Goal: Task Accomplishment & Management: Manage account settings

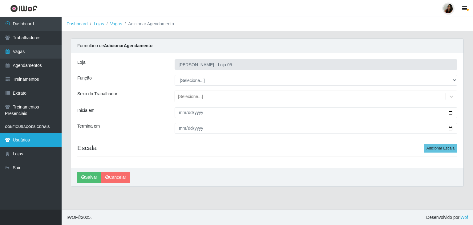
click at [22, 141] on link "Usuários" at bounding box center [31, 140] width 62 height 14
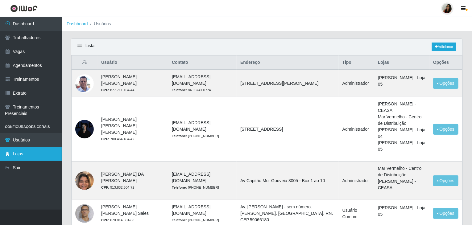
click at [25, 155] on link "Lojas" at bounding box center [31, 154] width 62 height 14
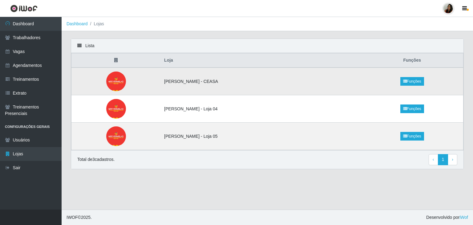
click at [120, 77] on img at bounding box center [116, 82] width 30 height 20
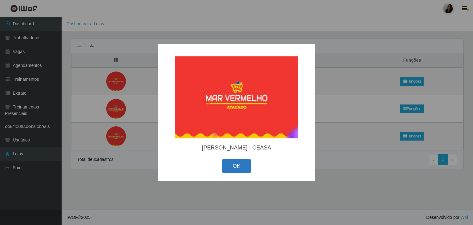
click at [237, 171] on button "OK" at bounding box center [237, 166] width 29 height 14
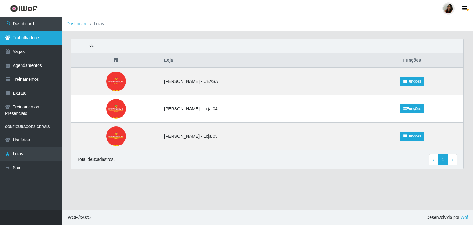
click at [34, 38] on link "Trabalhadores" at bounding box center [31, 38] width 62 height 14
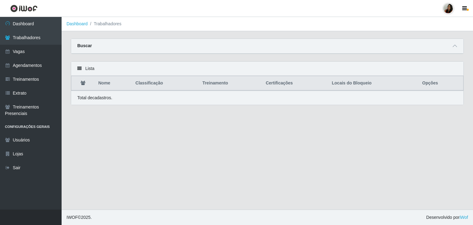
click at [80, 68] on icon at bounding box center [79, 68] width 4 height 4
click at [28, 53] on link "Vagas" at bounding box center [31, 52] width 62 height 14
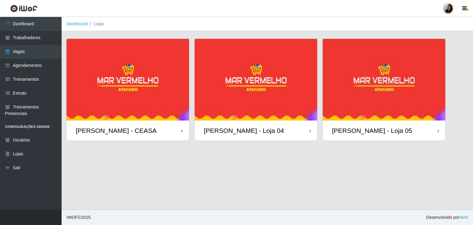
click at [157, 107] on img at bounding box center [128, 80] width 123 height 82
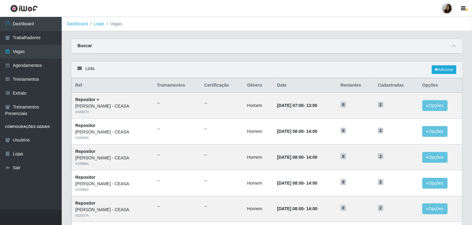
click at [85, 46] on strong "Buscar" at bounding box center [84, 45] width 14 height 5
click at [454, 46] on icon at bounding box center [453, 46] width 4 height 4
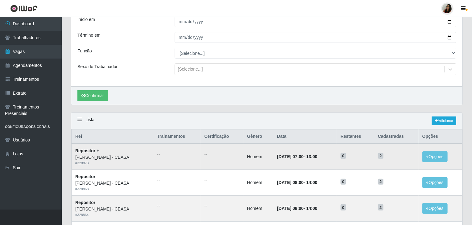
scroll to position [123, 0]
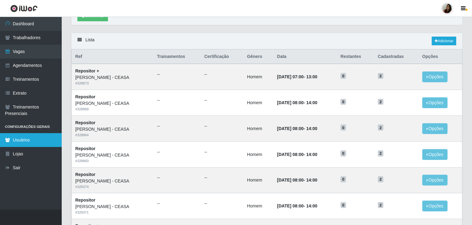
click at [20, 142] on link "Usuários" at bounding box center [31, 140] width 62 height 14
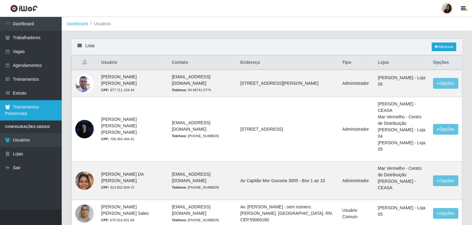
click at [14, 110] on link "Treinamentos Presenciais" at bounding box center [31, 110] width 62 height 20
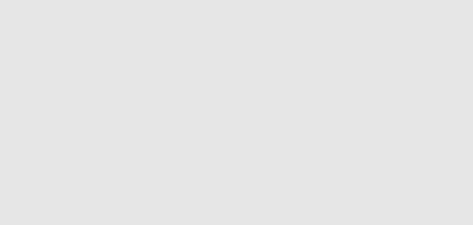
drag, startPoint x: 380, startPoint y: 37, endPoint x: 339, endPoint y: 36, distance: 41.0
click at [381, 0] on html at bounding box center [236, 0] width 473 height 0
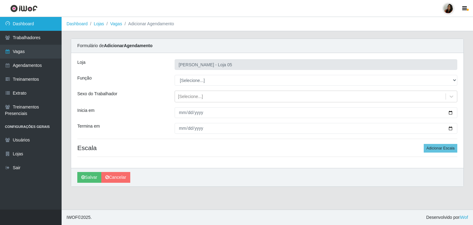
click at [22, 25] on link "Dashboard" at bounding box center [31, 24] width 62 height 14
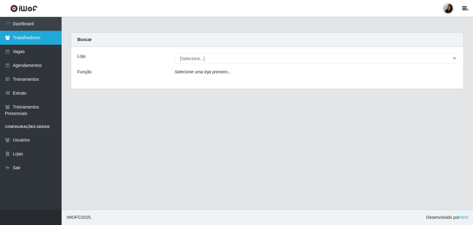
click at [27, 37] on link "Trabalhadores" at bounding box center [31, 38] width 62 height 14
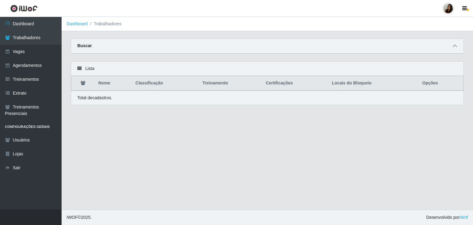
click at [456, 47] on icon at bounding box center [455, 46] width 4 height 4
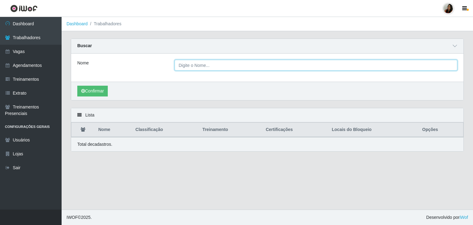
click at [213, 66] on input "Nome" at bounding box center [316, 65] width 283 height 11
type input "[PERSON_NAME]"
click at [77, 86] on button "Confirmar" at bounding box center [92, 91] width 31 height 11
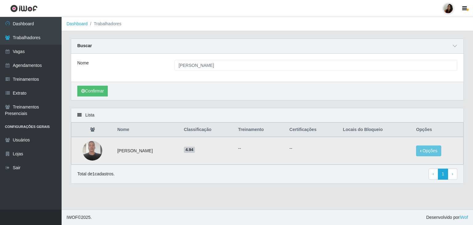
click at [83, 151] on img at bounding box center [93, 150] width 20 height 26
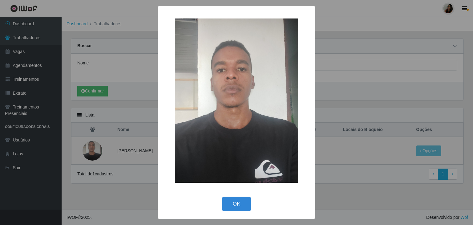
click at [429, 62] on div "× OK Cancel" at bounding box center [236, 112] width 473 height 225
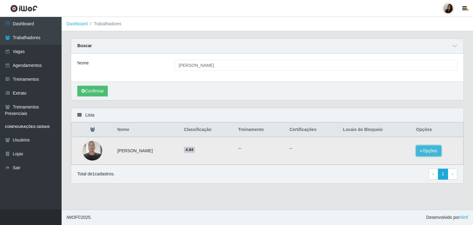
click at [438, 151] on button "Opções" at bounding box center [428, 150] width 25 height 11
click at [402, 144] on button "Bloquear - Empresa" at bounding box center [391, 143] width 50 height 13
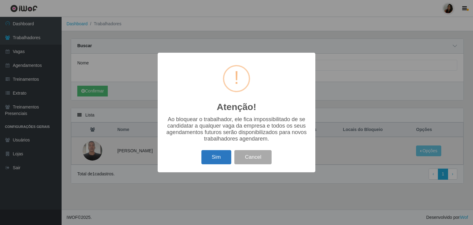
click at [225, 162] on button "Sim" at bounding box center [217, 157] width 30 height 14
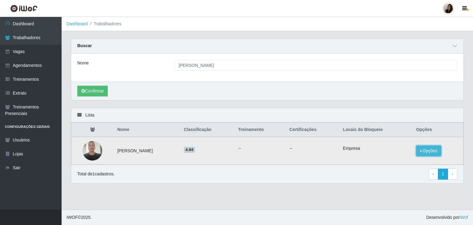
click at [438, 147] on button "Opções" at bounding box center [428, 150] width 25 height 11
click at [386, 143] on button "Desbloquear - Empresa" at bounding box center [387, 143] width 57 height 13
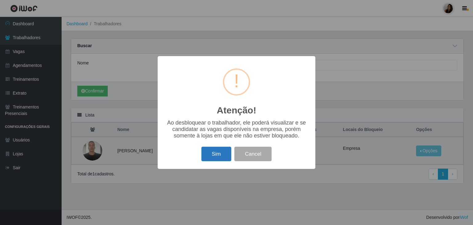
click at [215, 159] on button "Sim" at bounding box center [217, 154] width 30 height 14
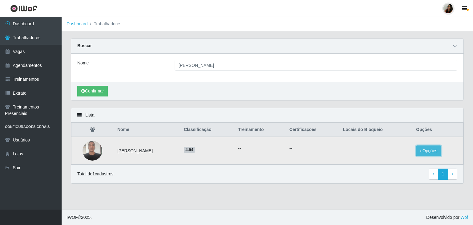
click at [433, 149] on button "Opções" at bounding box center [428, 150] width 25 height 11
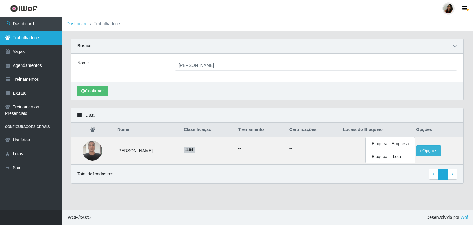
click at [44, 41] on link "Trabalhadores" at bounding box center [31, 38] width 62 height 14
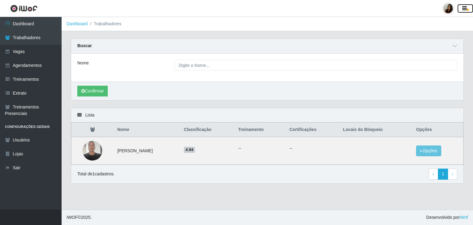
click at [467, 9] on span "button" at bounding box center [468, 10] width 2 height 2
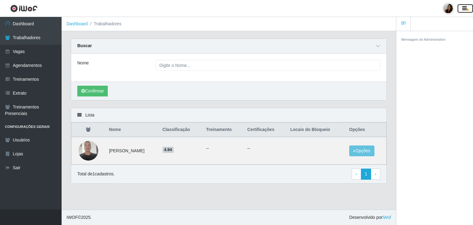
click at [467, 9] on span "button" at bounding box center [468, 10] width 2 height 2
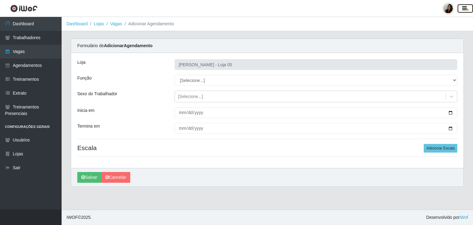
click at [463, 6] on icon "button" at bounding box center [465, 9] width 5 height 6
